Goal: Book appointment/travel/reservation

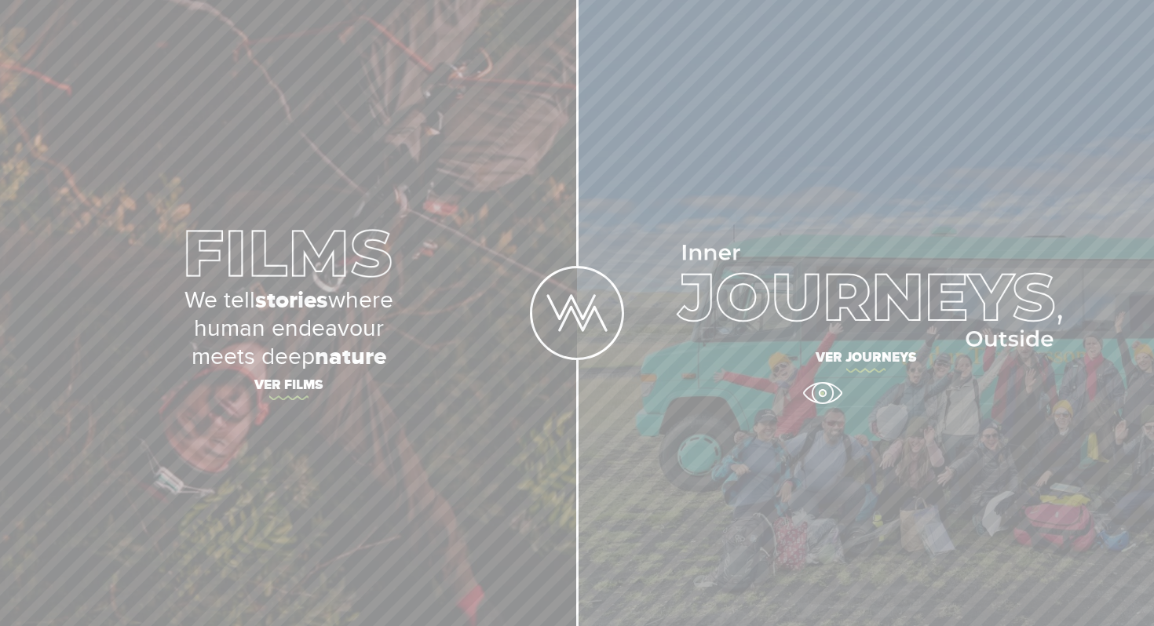
click at [822, 393] on link "Ver journeys" at bounding box center [865, 313] width 577 height 626
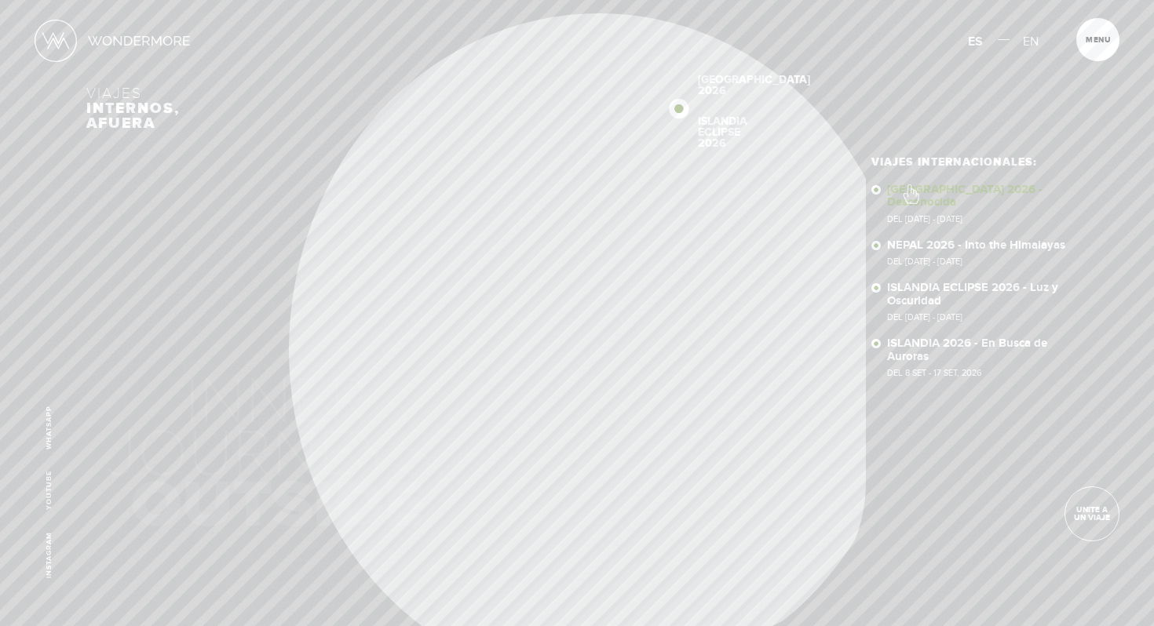
click at [910, 186] on link "SUDÁFRICA 2026 - Desconocida Del 16 - 29 OCT 2026" at bounding box center [977, 204] width 181 height 40
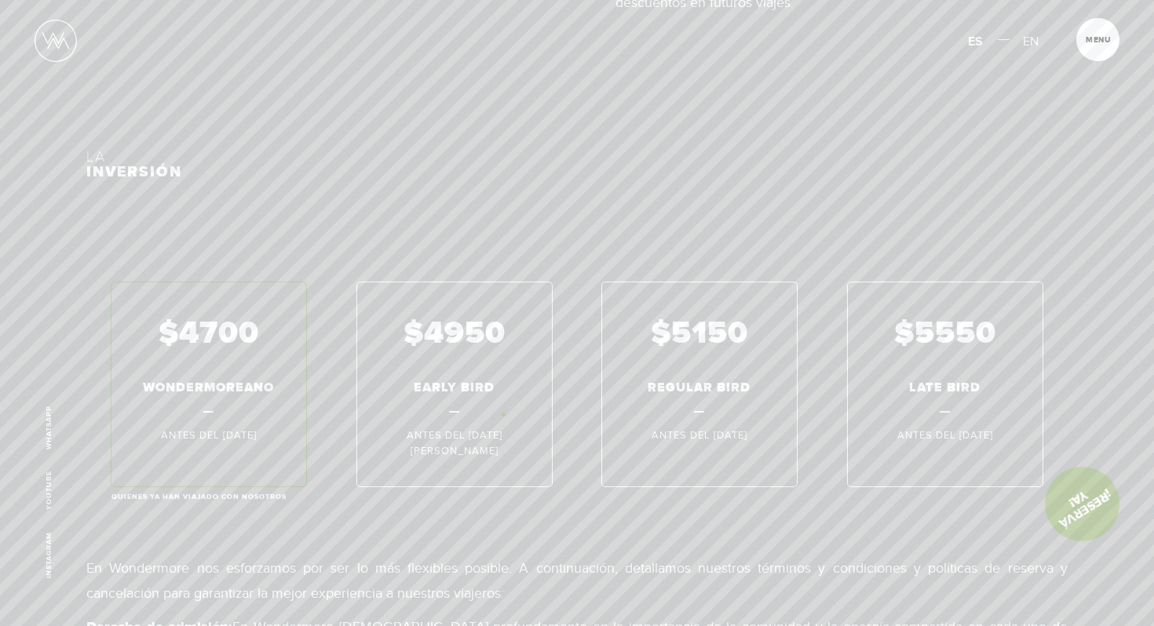
scroll to position [11633, 0]
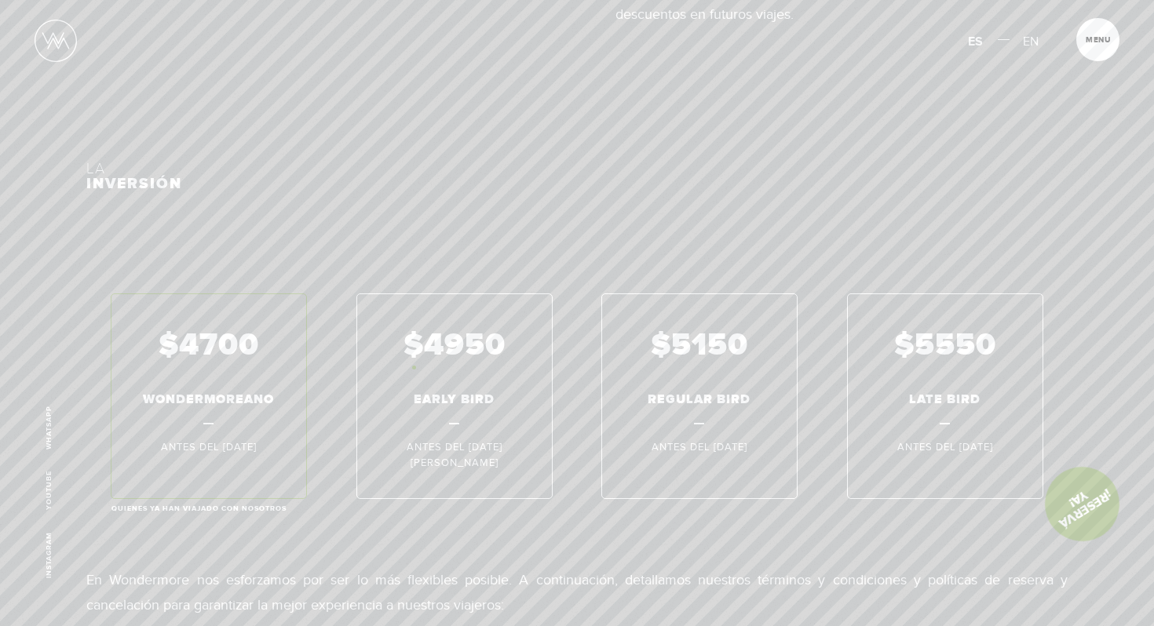
click at [415, 367] on div "$4700 WONDERMOREANO Antes del [DATE] Quienes ya han viajado con nosotros $4950 …" at bounding box center [576, 397] width 981 height 206
click at [225, 380] on div "$4700 WONDERMOREANO Antes del [DATE] Quienes ya han viajado con nosotros $4950 …" at bounding box center [576, 397] width 981 height 206
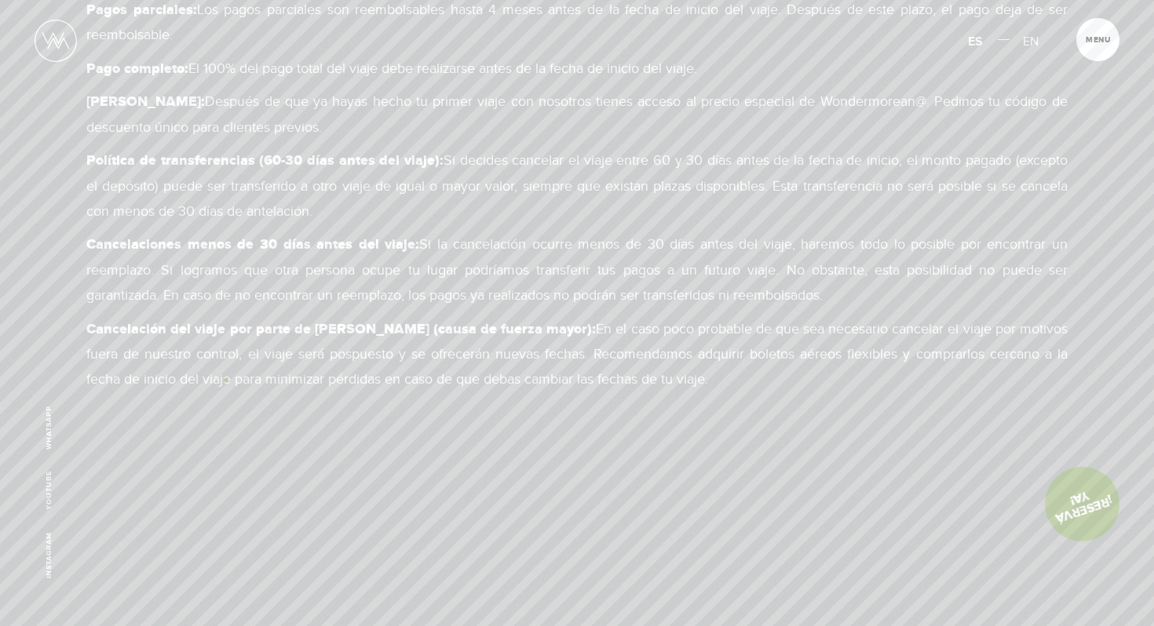
scroll to position [12752, 0]
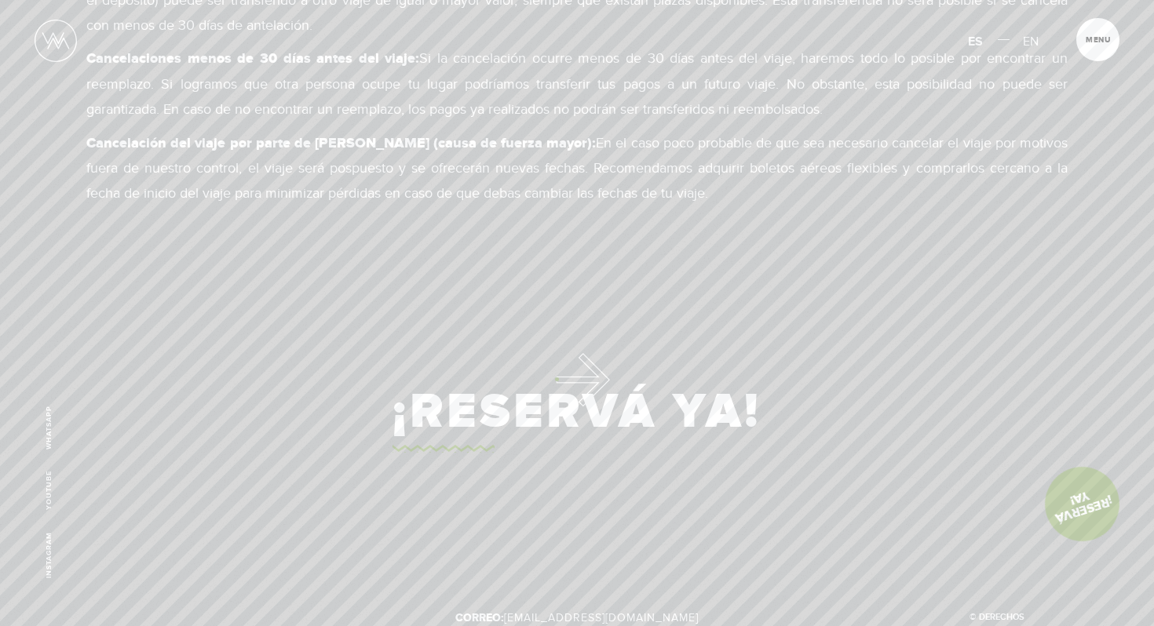
click at [557, 379] on link "¡Reservá Ya!" at bounding box center [577, 412] width 369 height 81
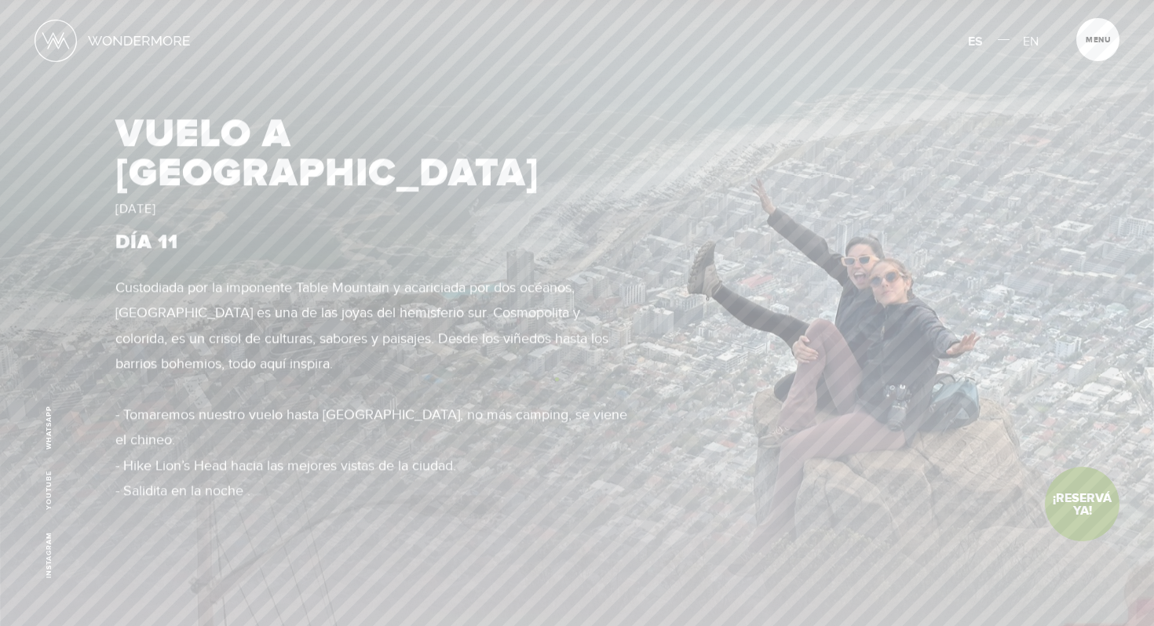
scroll to position [0, 0]
